Goal: Information Seeking & Learning: Learn about a topic

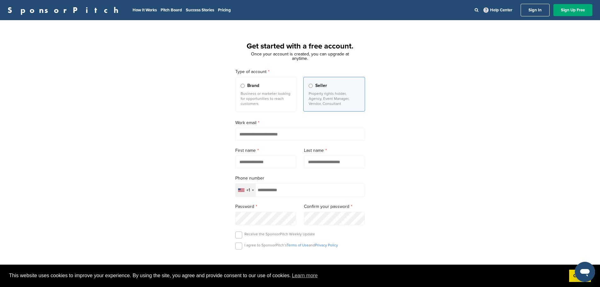
click at [275, 132] on input "email" at bounding box center [300, 134] width 130 height 13
click at [133, 11] on link "How It Works" at bounding box center [145, 10] width 24 height 5
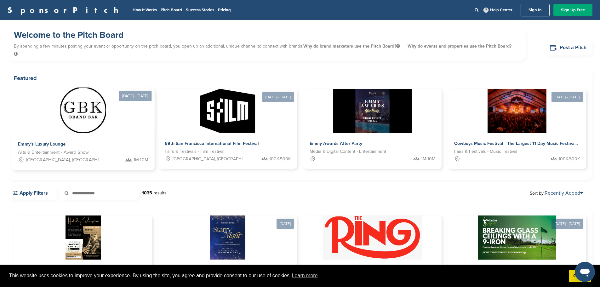
click at [60, 98] on img at bounding box center [83, 111] width 46 height 46
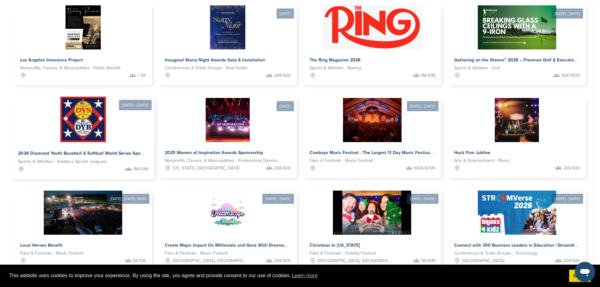
scroll to position [221, 0]
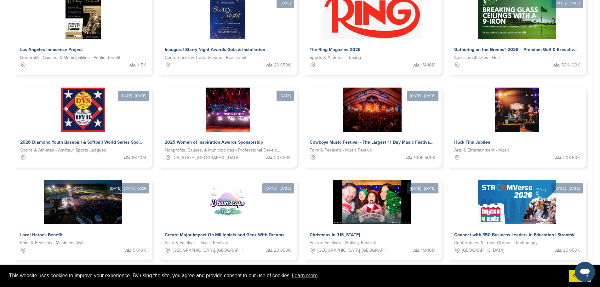
click at [279, 274] on link "2" at bounding box center [281, 280] width 13 height 12
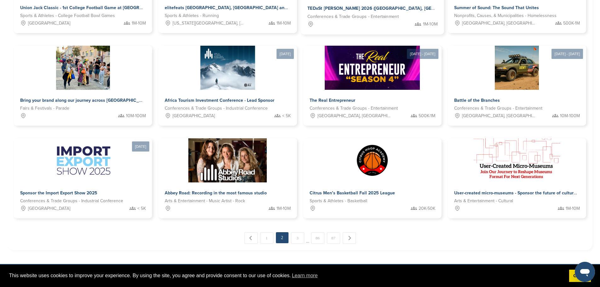
scroll to position [284, 0]
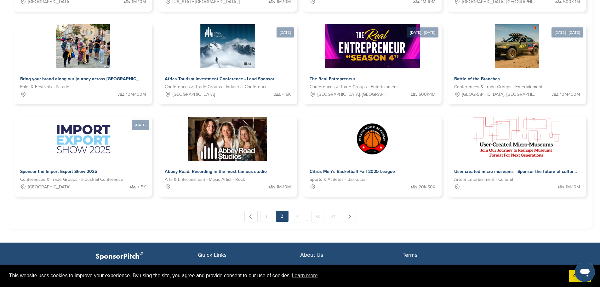
click at [364, 266] on link "Pricing" at bounding box center [379, 268] width 47 height 5
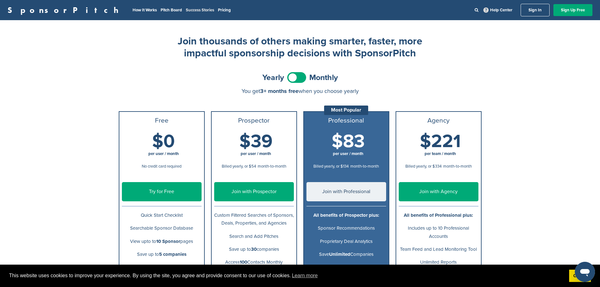
click at [186, 9] on link "Success Stories" at bounding box center [200, 10] width 28 height 5
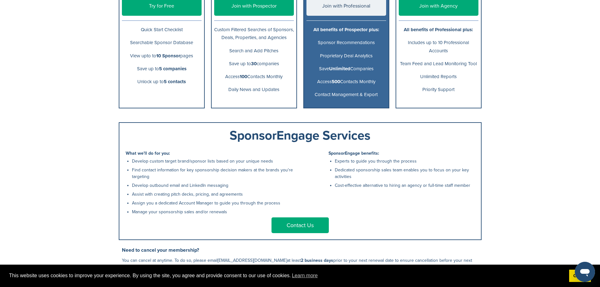
scroll to position [158, 0]
